Goal: Task Accomplishment & Management: Use online tool/utility

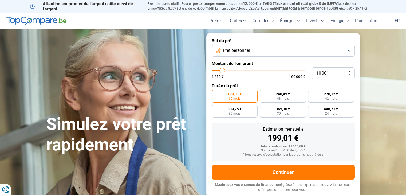
type input "10 500"
type input "10500"
type input "11 000"
type input "11000"
type input "11 250"
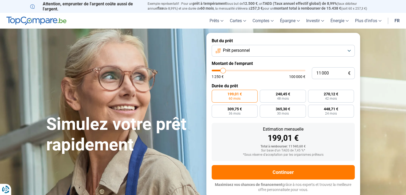
type input "11250"
type input "12 000"
type input "12000"
type input "12 500"
type input "12500"
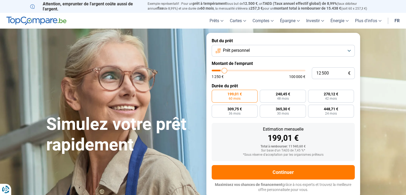
type input "13 250"
type input "13250"
type input "14 750"
type input "14750"
type input "16 000"
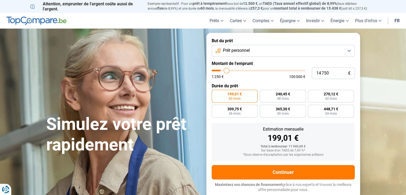
type input "16000"
type input "17 500"
type input "17500"
type input "17 750"
type input "17750"
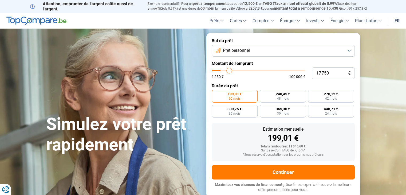
type input "18 250"
type input "18250"
type input "18 750"
type input "18750"
type input "19 250"
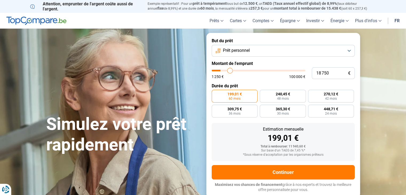
type input "19250"
type input "20 750"
type input "20750"
type input "22 500"
type input "22500"
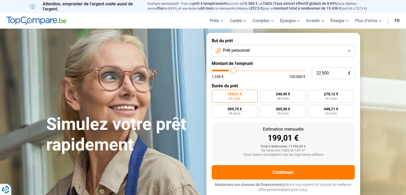
type input "24 750"
type input "24750"
type input "27 000"
type input "27000"
type input "29 000"
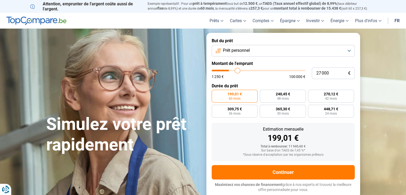
type input "29000"
type input "31 250"
type input "31250"
type input "34 500"
type input "34500"
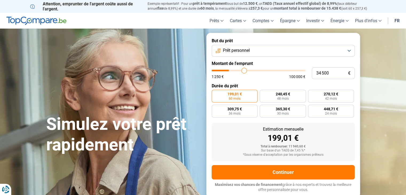
type input "36 500"
type input "36500"
type input "38 250"
type input "38250"
type input "40 750"
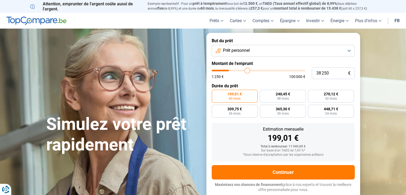
type input "40750"
type input "42 000"
type input "42000"
type input "42 750"
type input "42750"
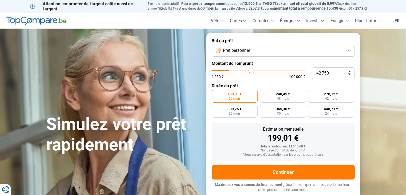
type input "43 250"
type input "43250"
type input "43 750"
type input "43750"
type input "44 250"
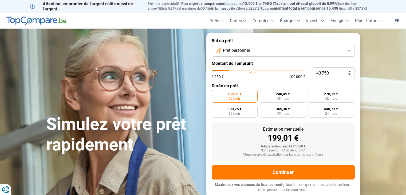
type input "44250"
type input "44 500"
type input "44500"
type input "45 250"
type input "45250"
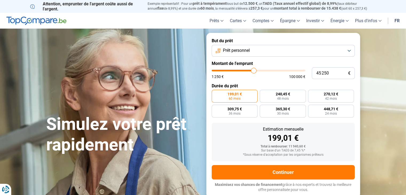
type input "46 500"
type input "46500"
type input "48 500"
type input "48500"
type input "49 750"
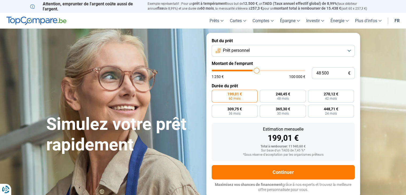
type input "49750"
type input "51 750"
type input "51750"
type input "54 750"
type input "54750"
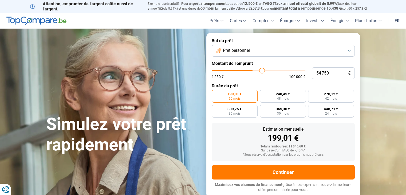
type input "57 500"
type input "57500"
type input "61 250"
type input "61250"
type input "64 000"
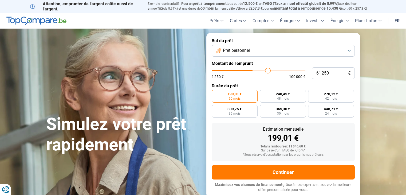
type input "64000"
type input "66 500"
type input "66500"
type input "69 000"
type input "69000"
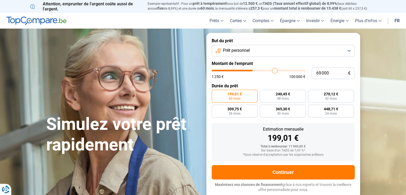
type input "71 000"
type input "71000"
type input "72 750"
type input "72750"
type input "73 500"
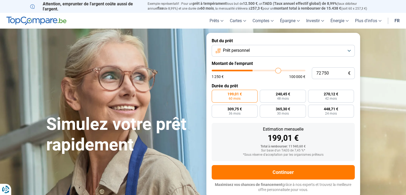
type input "73500"
type input "74 000"
type input "74000"
type input "74 750"
type input "74750"
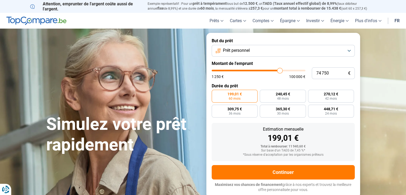
type input "75 750"
type input "75750"
type input "76 000"
type input "76000"
type input "76 250"
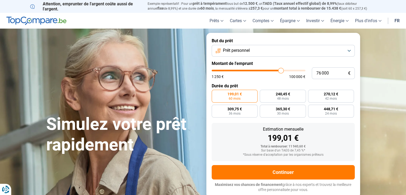
type input "76250"
type input "76 500"
type input "76500"
type input "75 000"
type input "75000"
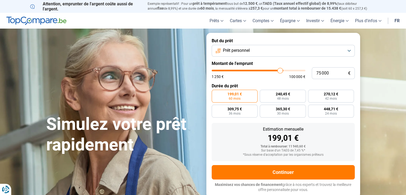
type input "72 750"
type input "72750"
type input "70 750"
type input "70750"
type input "69 750"
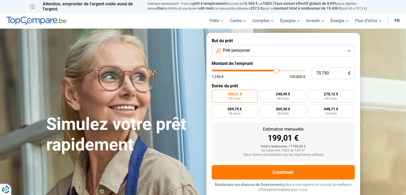
type input "69750"
type input "68 250"
type input "68250"
type input "67 500"
type input "67500"
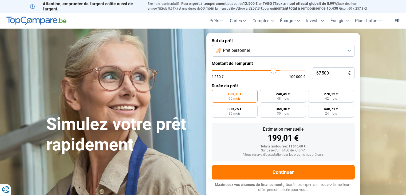
type input "67 000"
type input "67000"
type input "66 500"
type input "66500"
type input "66 250"
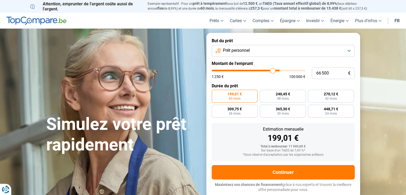
type input "66250"
type input "66 500"
type input "66500"
type input "67 000"
type input "67000"
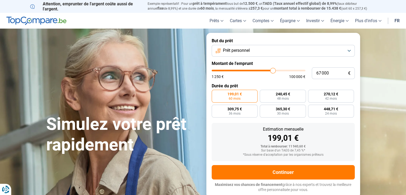
type input "67 500"
type input "67500"
type input "67 750"
type input "67750"
type input "68 250"
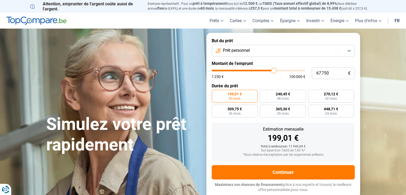
type input "68250"
type input "68 750"
type input "68750"
type input "69 500"
type input "69500"
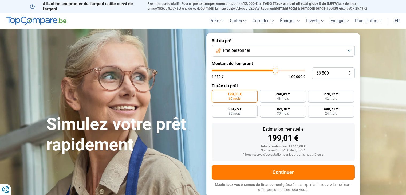
type input "69 750"
type input "69750"
type input "70 000"
drag, startPoint x: 0, startPoint y: 0, endPoint x: 276, endPoint y: 72, distance: 284.9
type input "70000"
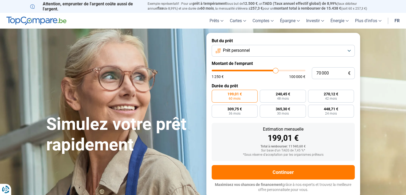
click at [276, 71] on input "range" at bounding box center [259, 71] width 94 height 2
radio input "false"
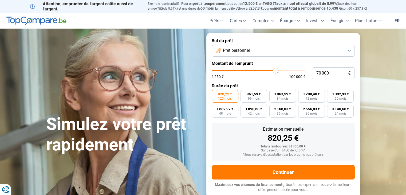
click at [225, 92] on span "820,25 €" at bounding box center [225, 94] width 14 height 4
click at [215, 92] on input "820,25 € 120 mois" at bounding box center [213, 91] width 3 height 3
click at [277, 51] on button "Prêt personnel" at bounding box center [283, 51] width 143 height 12
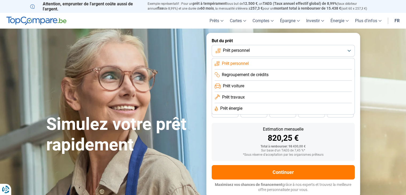
click at [240, 97] on span "Prêt travaux" at bounding box center [233, 97] width 23 height 6
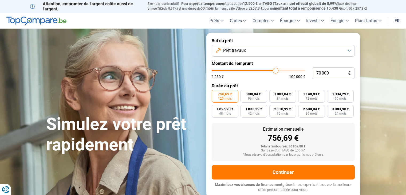
click at [233, 126] on div "Estimation mensuelle 756,69 € Total à rembourser: 90 802,80 € Sur base d'un TAE…" at bounding box center [283, 142] width 143 height 38
